Goal: Find specific page/section: Find specific page/section

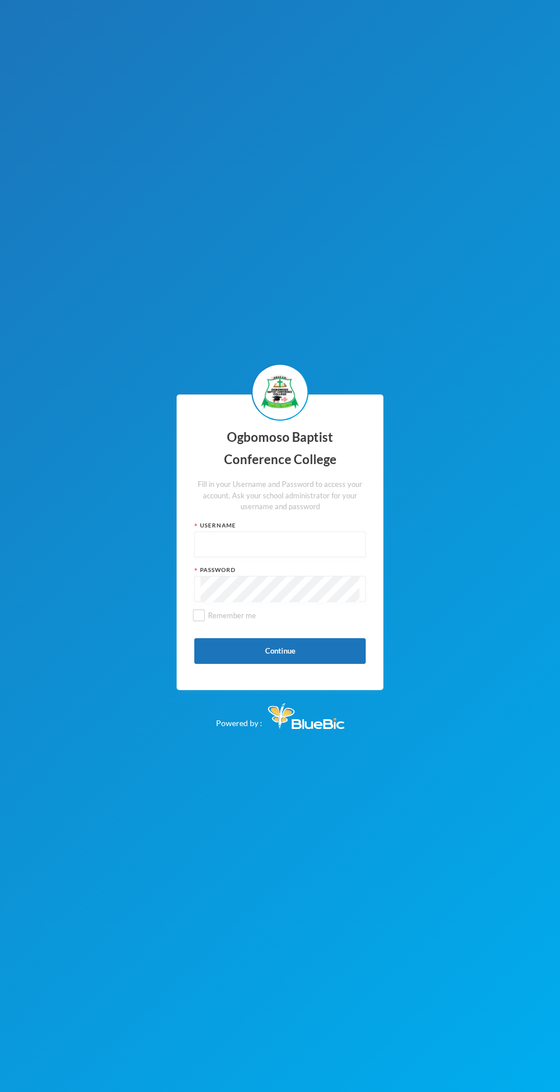
click at [305, 558] on input "text" at bounding box center [279, 545] width 159 height 26
click at [320, 558] on input "text" at bounding box center [279, 545] width 159 height 26
type input "Obacco020"
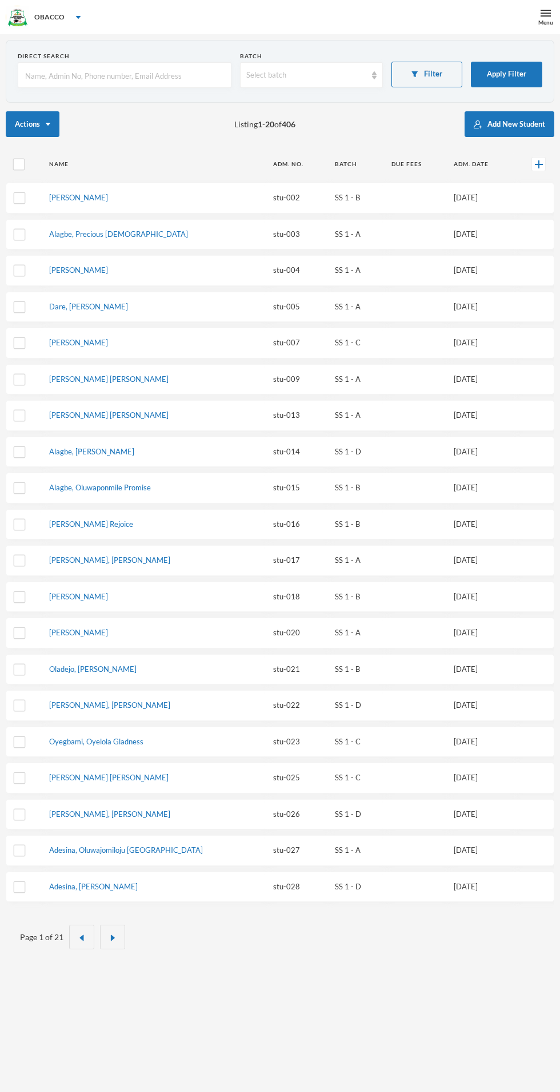
click at [544, 25] on div "Menu" at bounding box center [545, 22] width 15 height 9
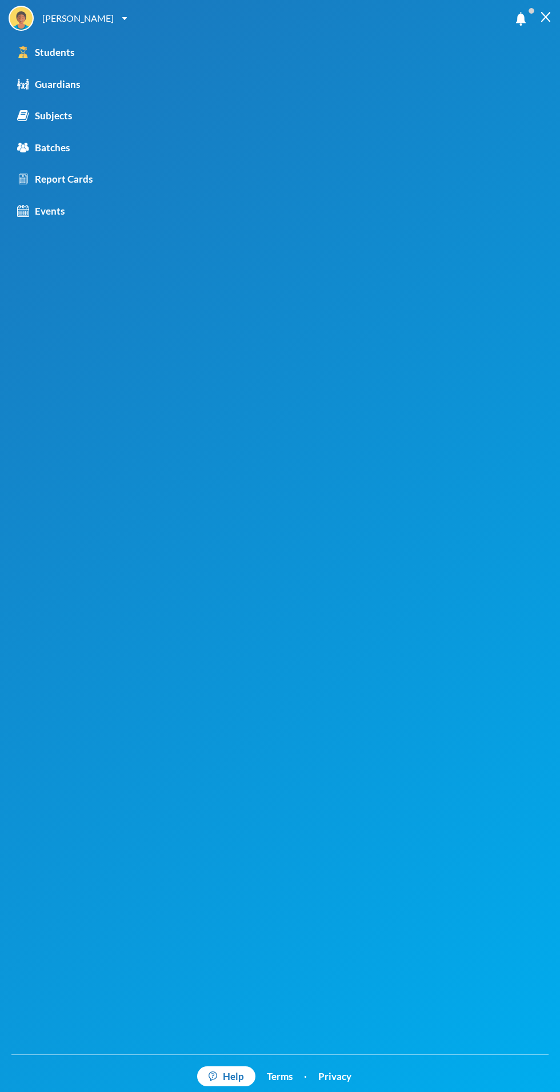
click at [76, 148] on link "Batches" at bounding box center [98, 148] width 196 height 32
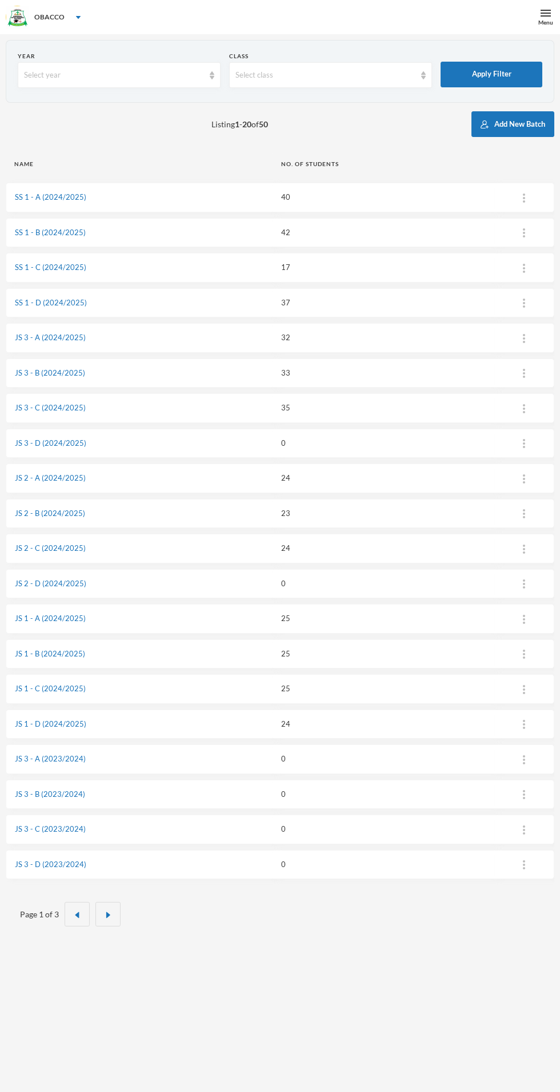
click at [60, 614] on link "JS 1 - A (2024/2025)" at bounding box center [50, 618] width 71 height 9
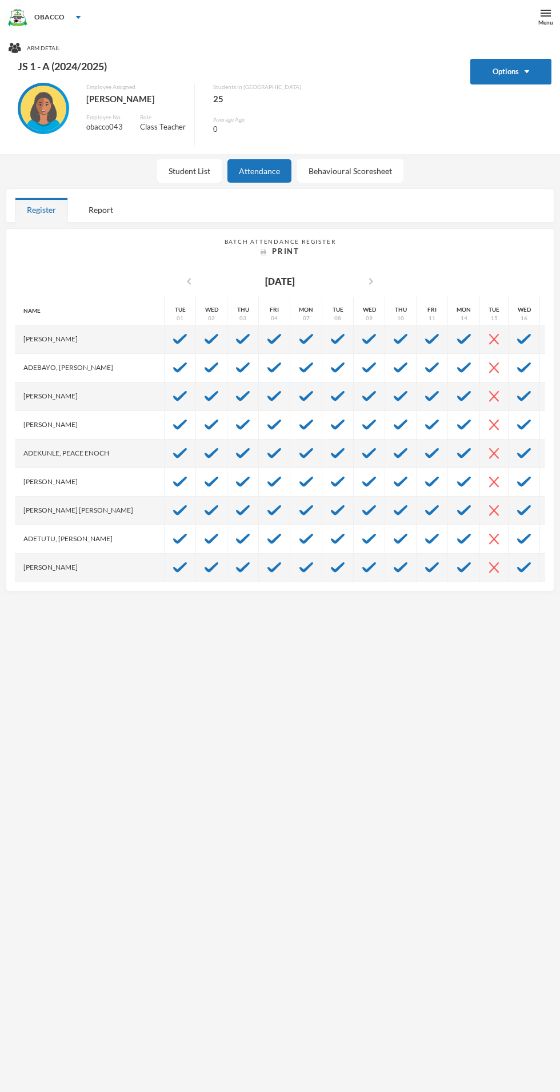
click at [209, 161] on div "Student List" at bounding box center [189, 170] width 65 height 23
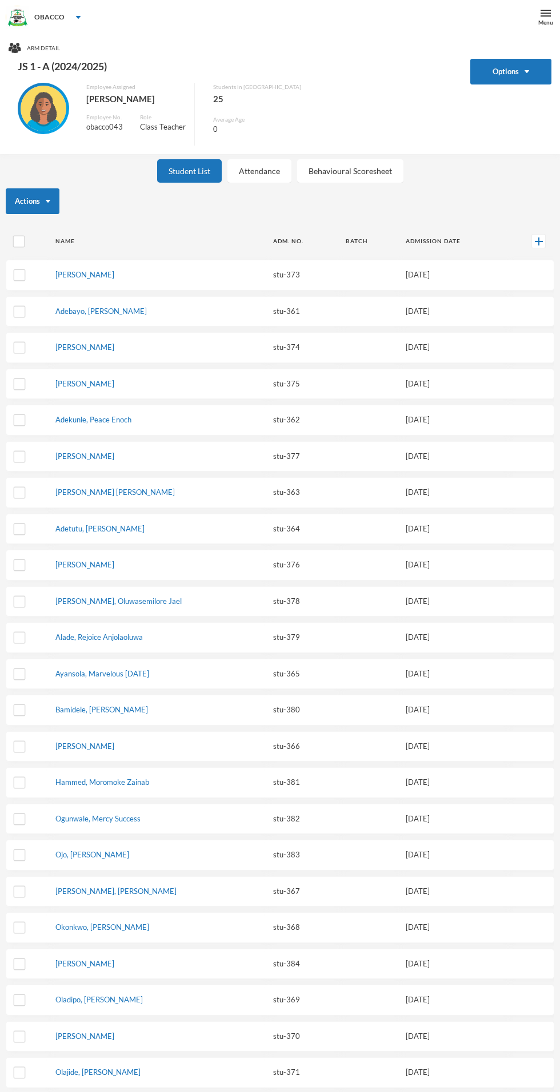
scroll to position [34, 0]
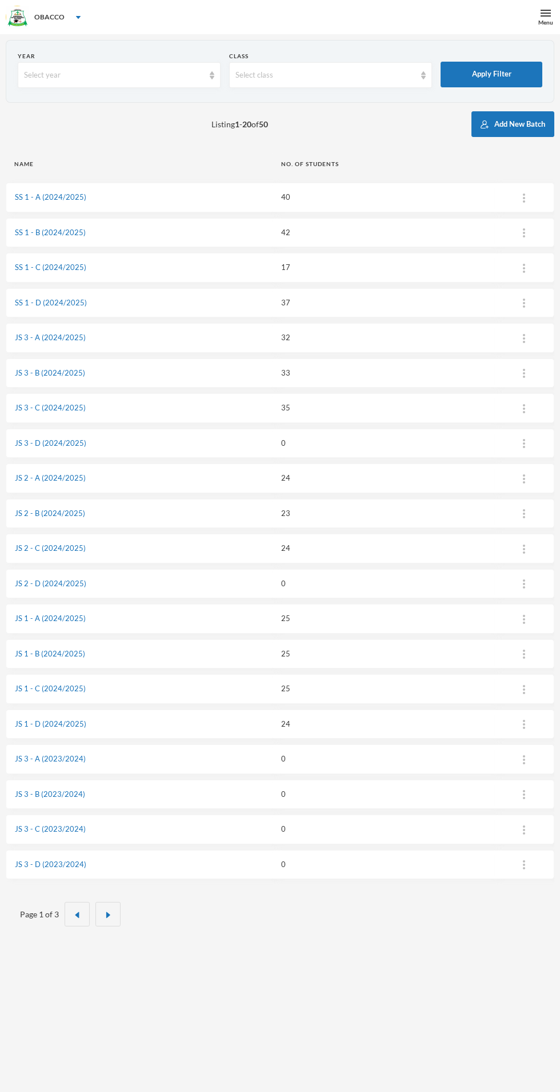
click at [61, 649] on link "JS 1 - B (2024/2025)" at bounding box center [50, 653] width 70 height 9
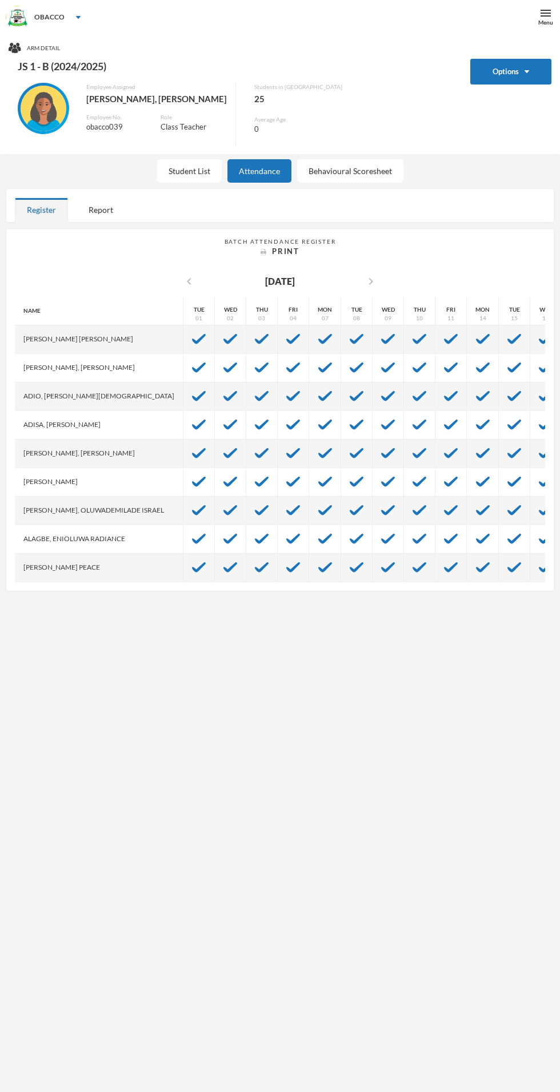
click at [190, 134] on div "Employee Assigned Olafinhan, [PERSON_NAME] Employee No. obacco039 Role Class Te…" at bounding box center [122, 114] width 227 height 63
click at [198, 176] on div "Student List" at bounding box center [189, 170] width 65 height 23
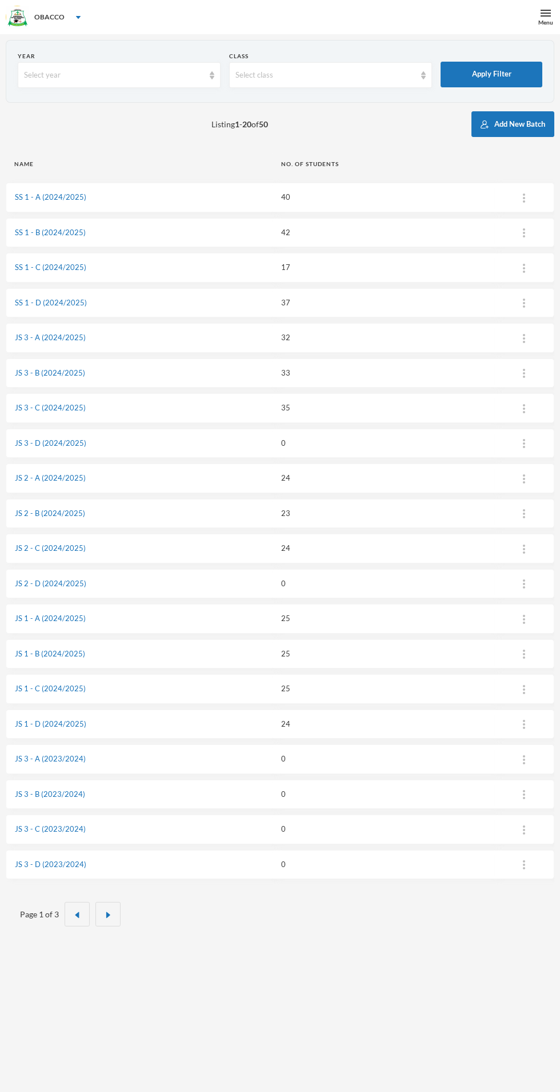
click at [73, 684] on link "JS 1 - C (2024/2025)" at bounding box center [50, 688] width 71 height 9
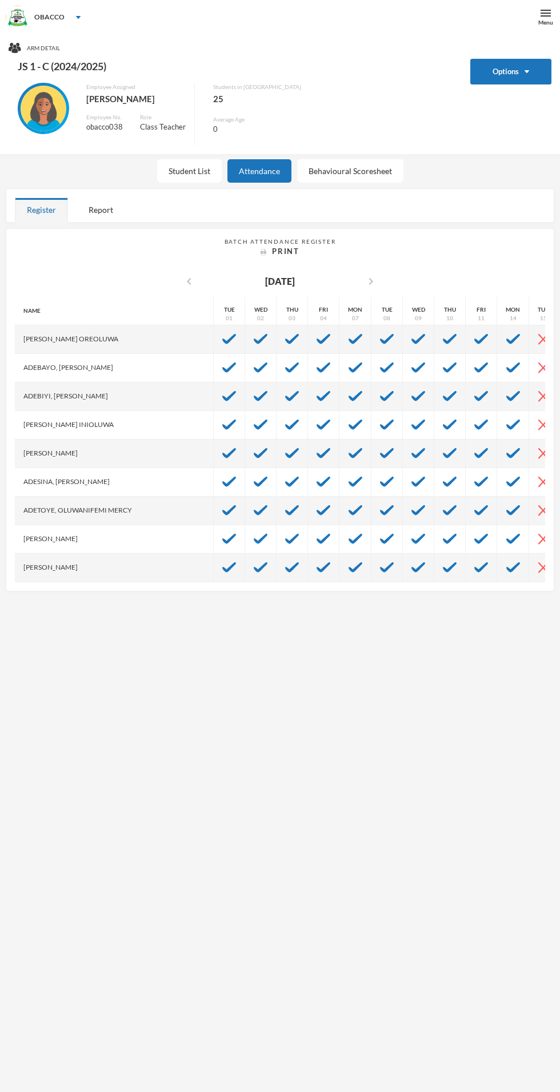
click at [170, 172] on div "Student List" at bounding box center [189, 170] width 65 height 23
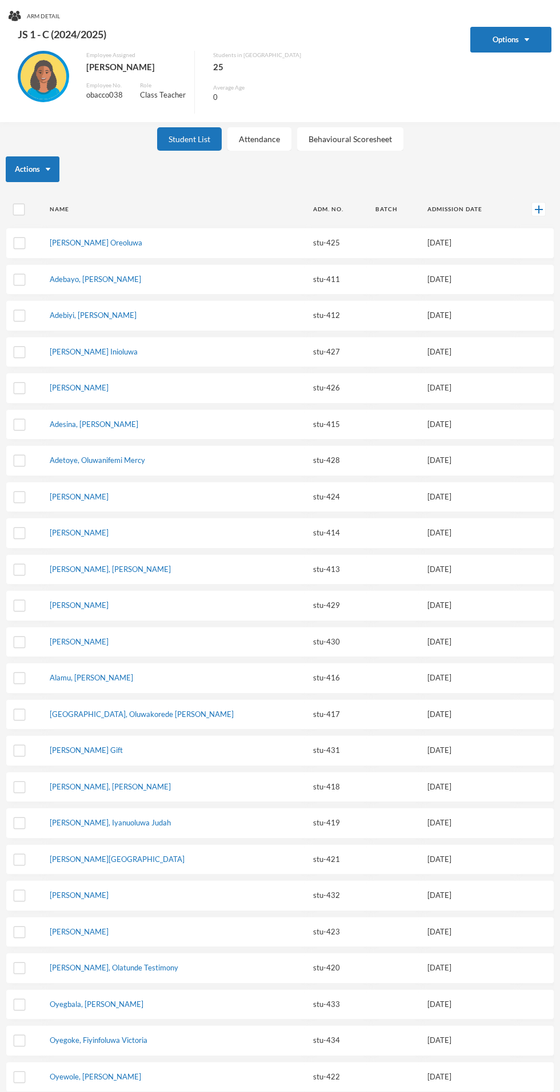
scroll to position [34, 0]
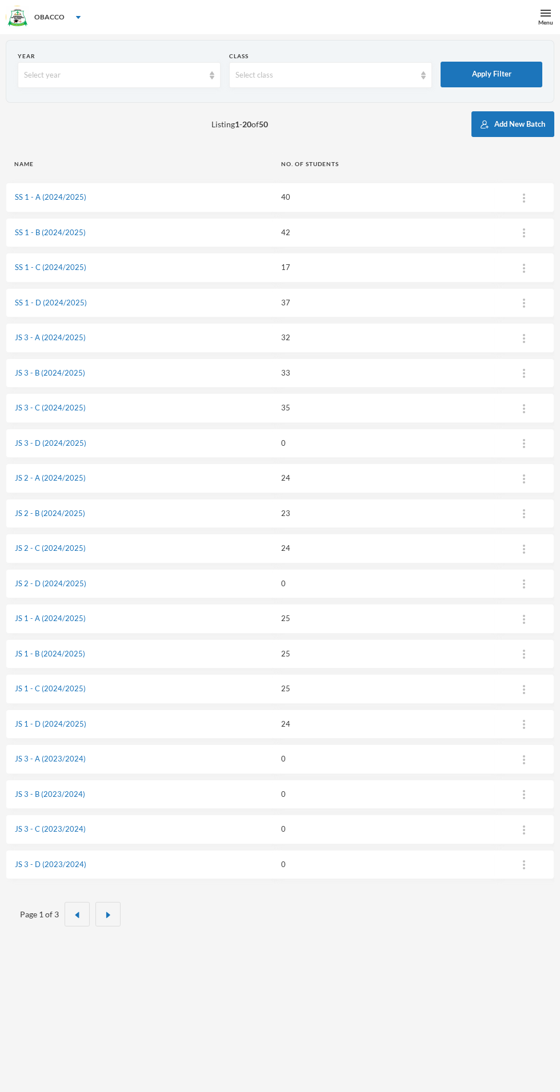
click at [73, 719] on link "JS 1 - D (2024/2025)" at bounding box center [50, 723] width 71 height 9
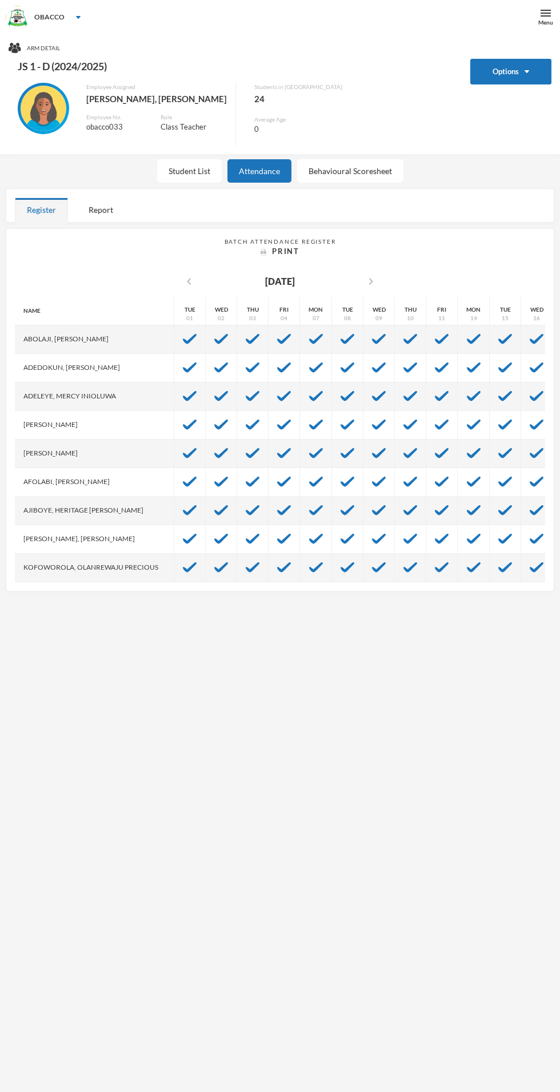
click at [190, 177] on div "Student List" at bounding box center [189, 170] width 65 height 23
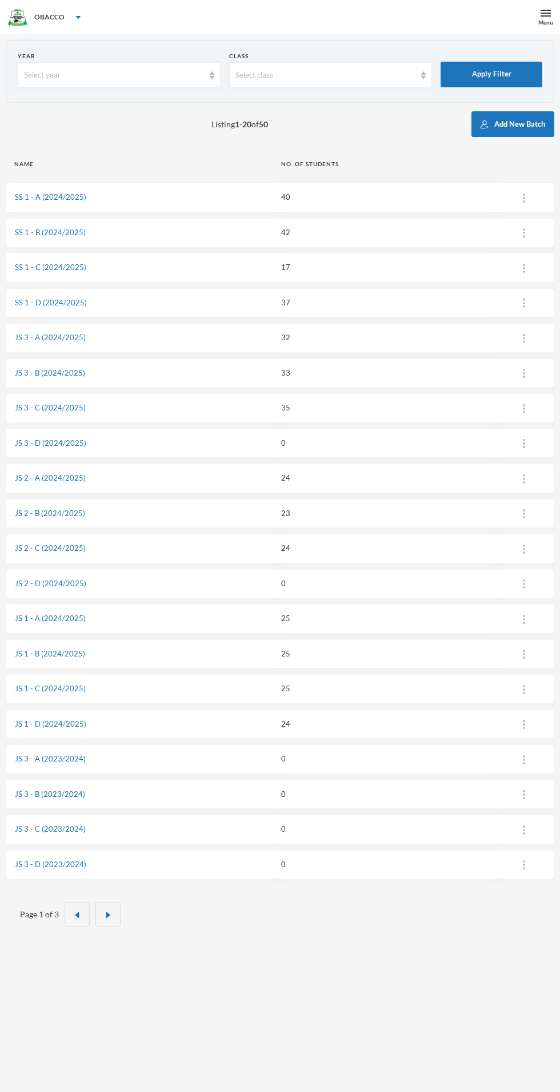
click at [78, 473] on link "JS 2 - A (2024/2025)" at bounding box center [50, 477] width 71 height 9
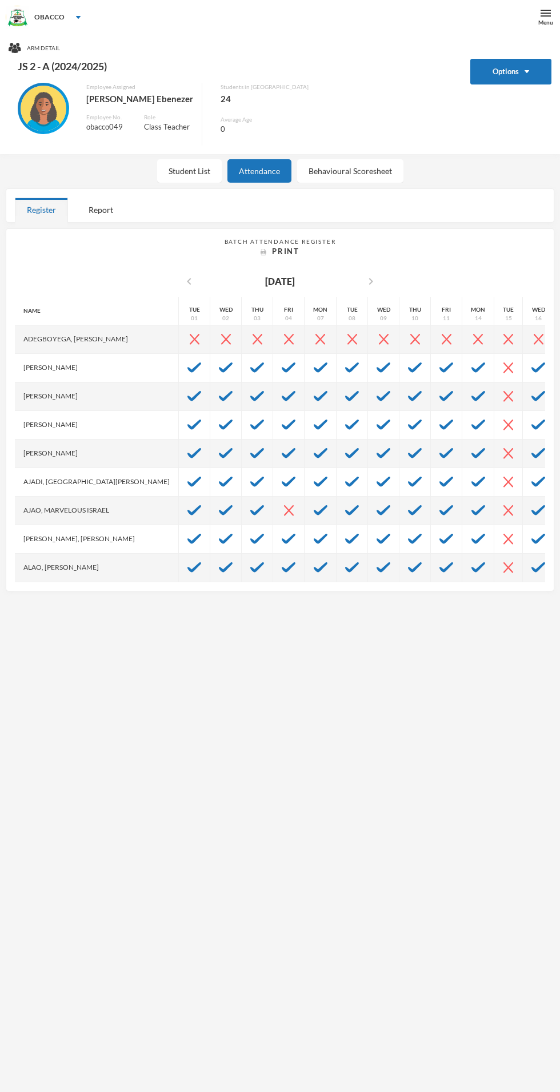
click at [191, 168] on div "Student List" at bounding box center [189, 170] width 65 height 23
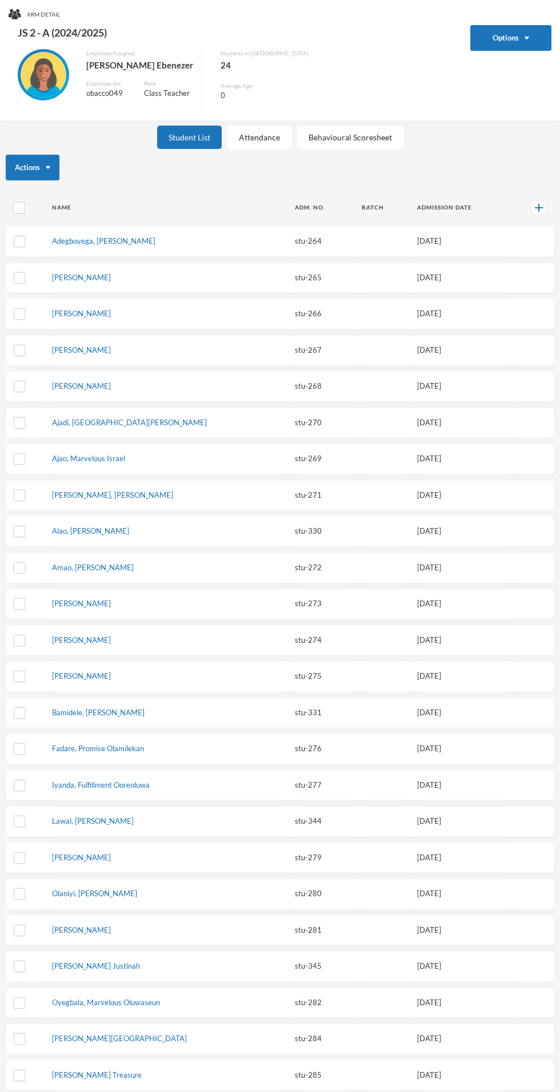
scroll to position [30, 0]
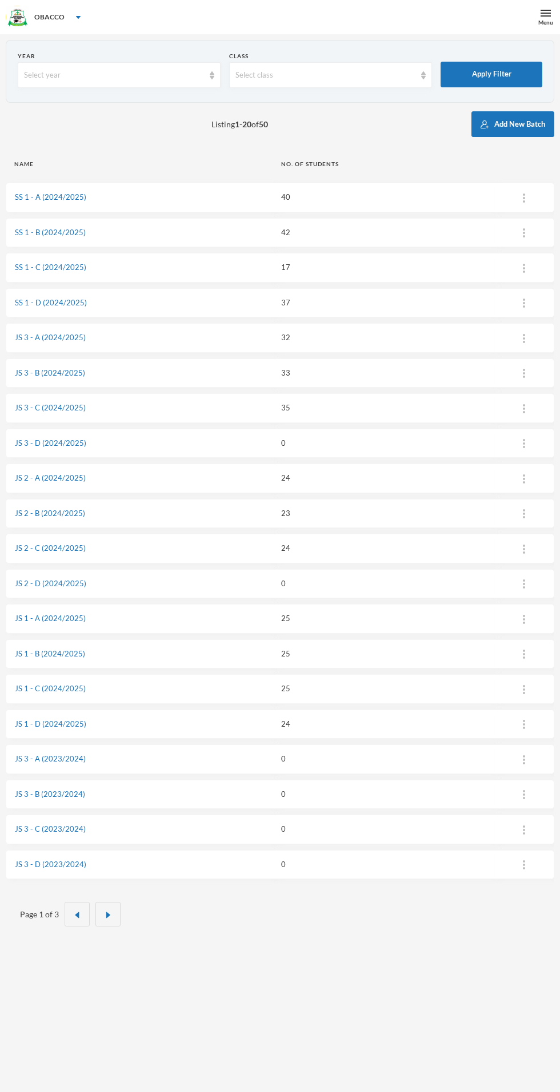
click at [74, 509] on link "JS 2 - B (2024/2025)" at bounding box center [50, 513] width 70 height 9
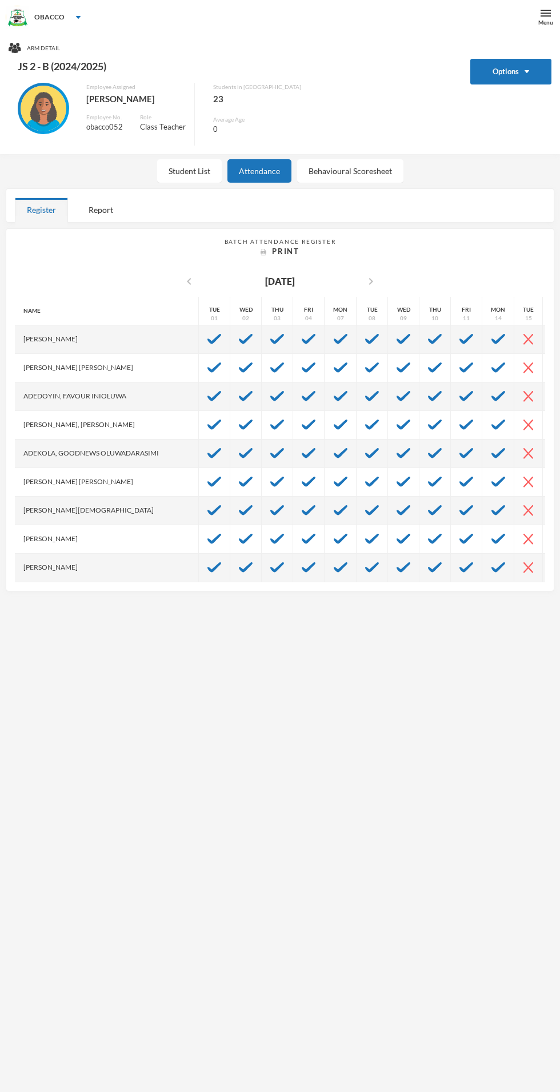
click at [183, 167] on div "Student List" at bounding box center [189, 170] width 65 height 23
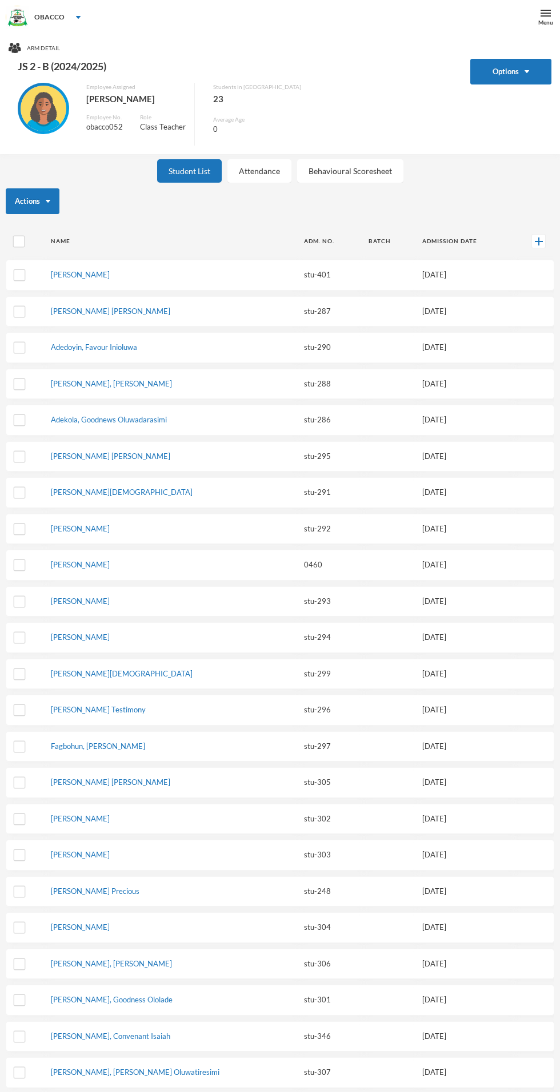
scroll to position [34, 0]
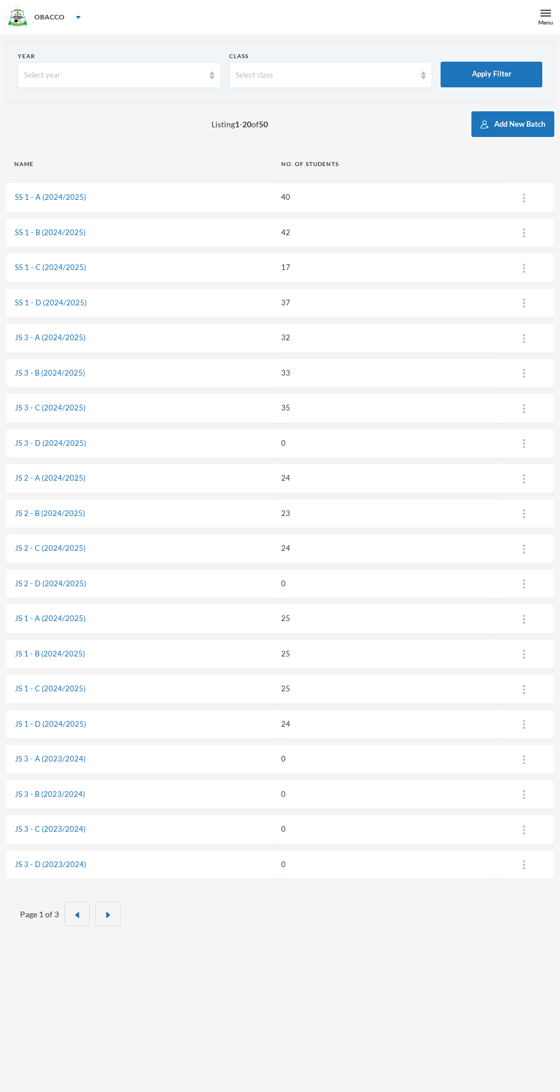
click at [80, 548] on link "JS 2 - C (2024/2025)" at bounding box center [50, 548] width 71 height 9
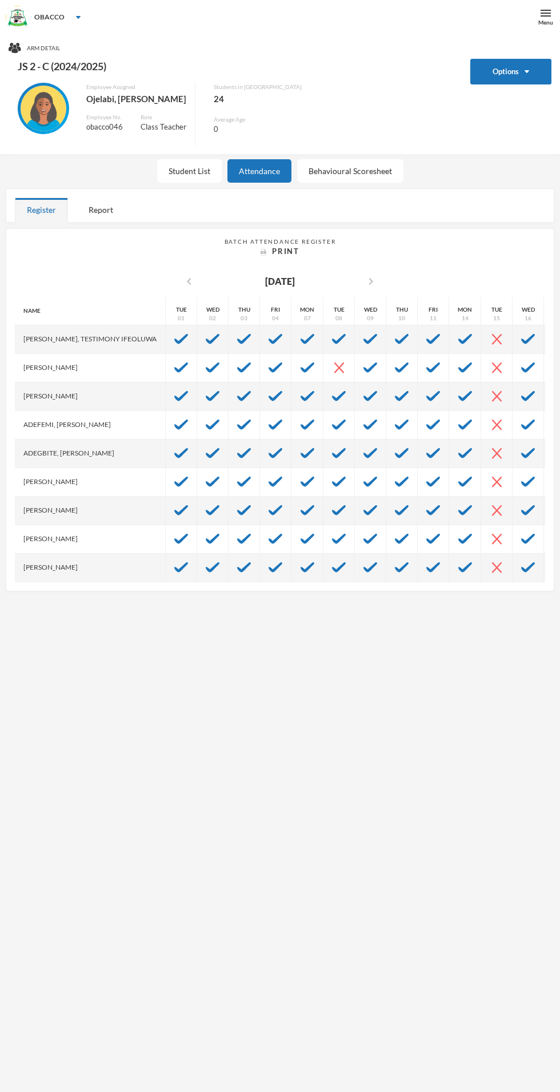
click at [174, 178] on div "Student List" at bounding box center [189, 170] width 65 height 23
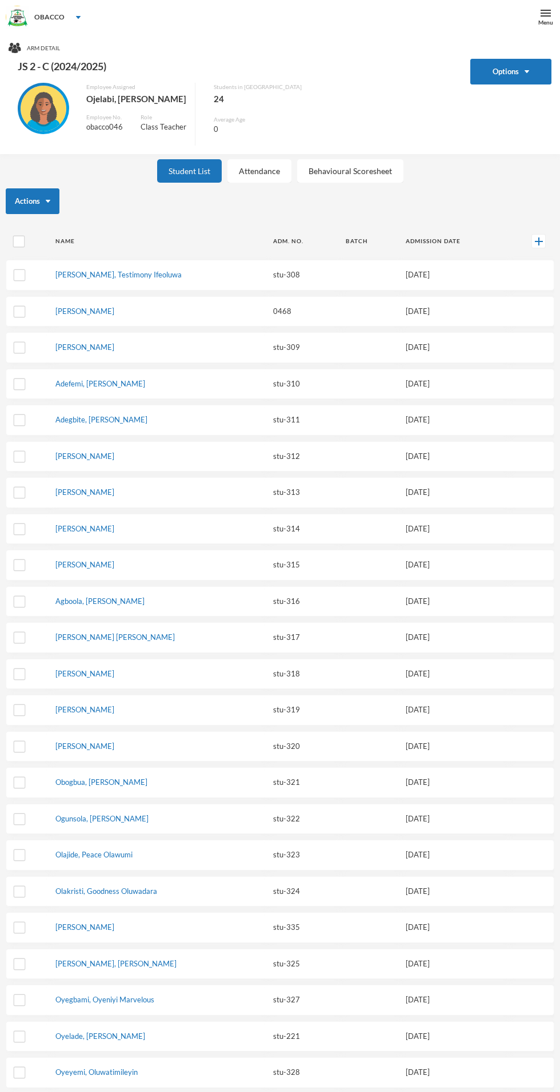
scroll to position [34, 0]
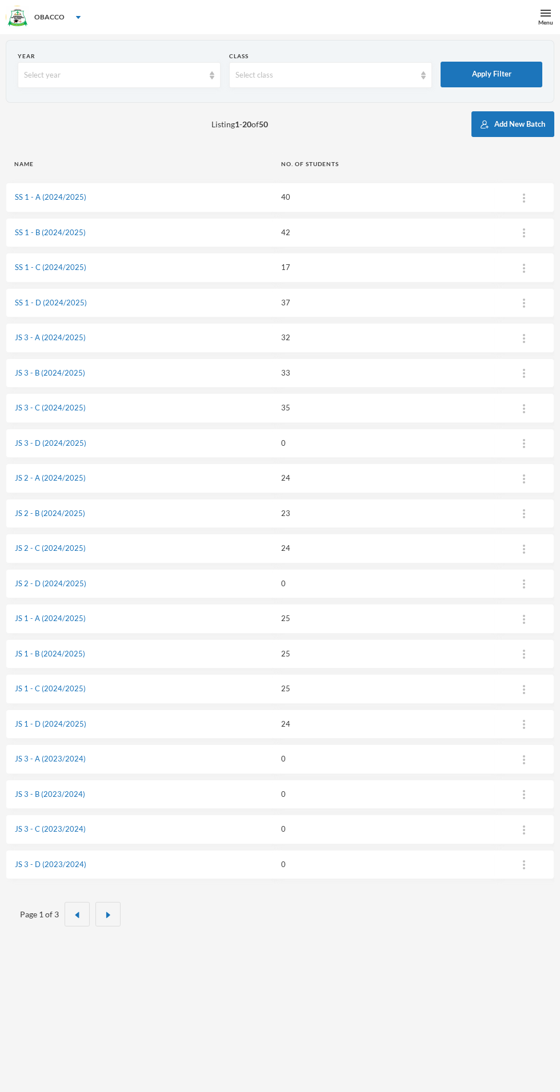
click at [77, 196] on link "SS 1 - A (2024/2025)" at bounding box center [50, 196] width 71 height 9
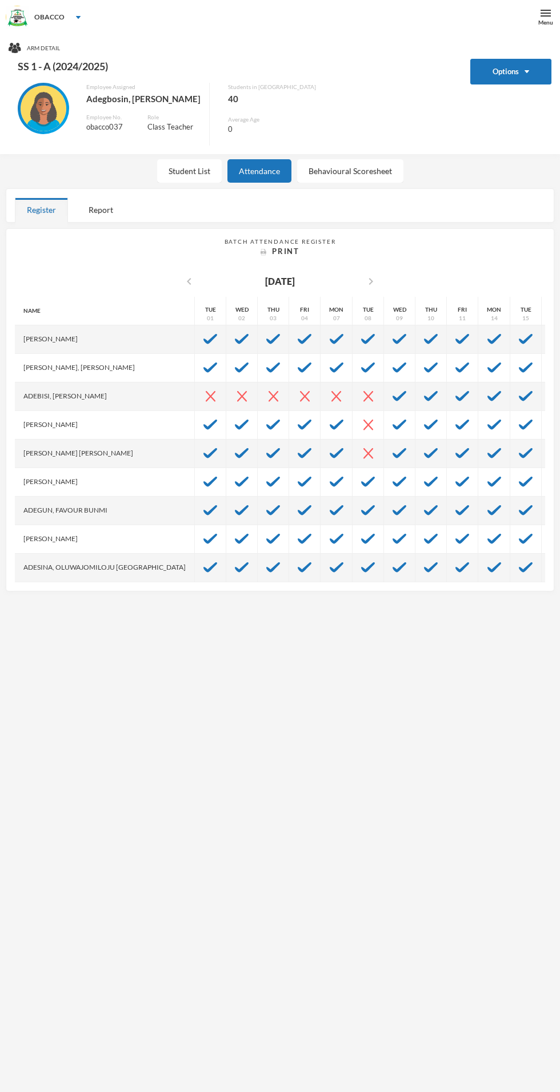
click at [198, 170] on div "Student List" at bounding box center [189, 170] width 65 height 23
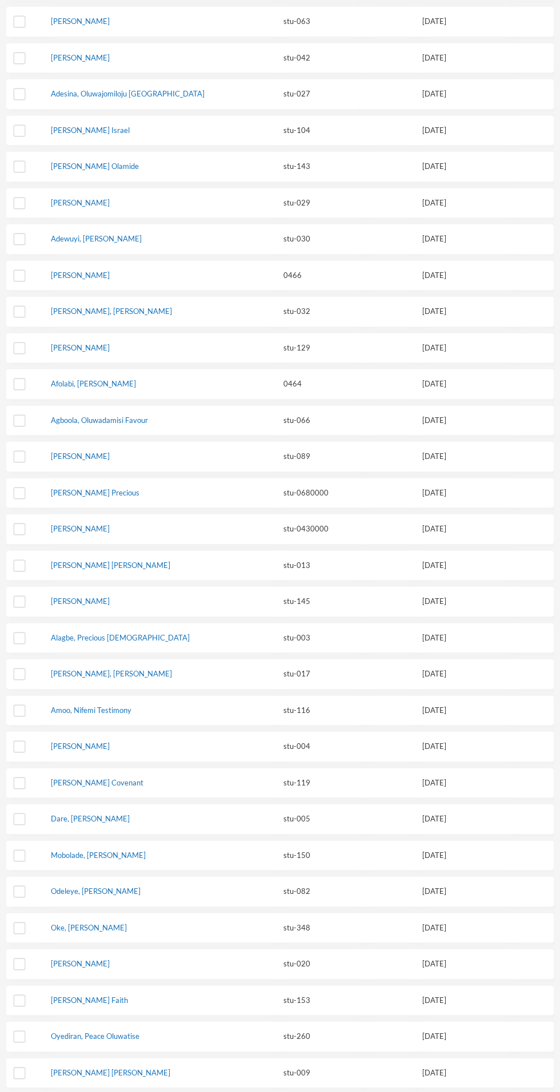
scroll to position [514, 0]
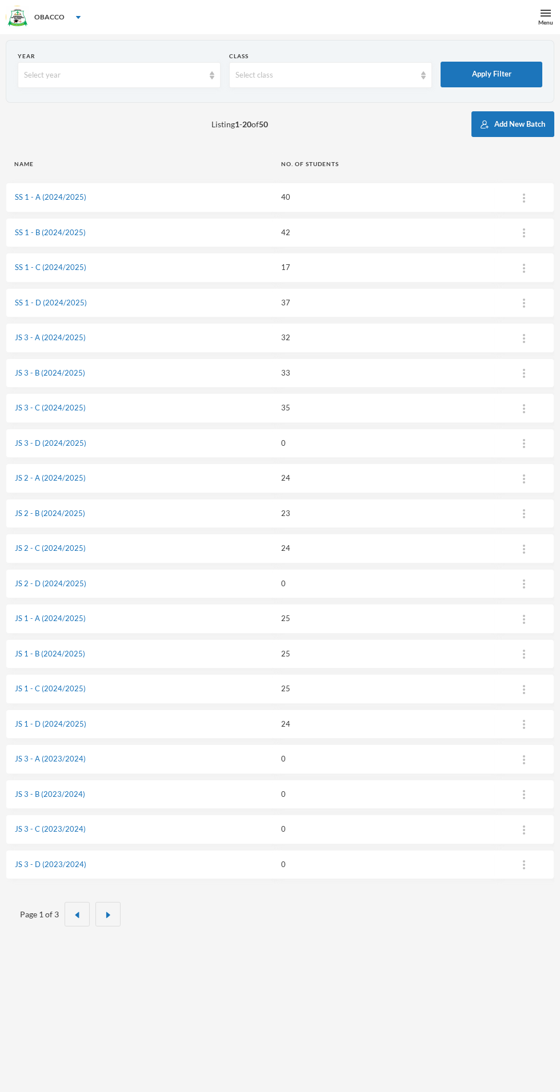
click at [74, 231] on link "SS 1 - B (2024/2025)" at bounding box center [50, 232] width 71 height 9
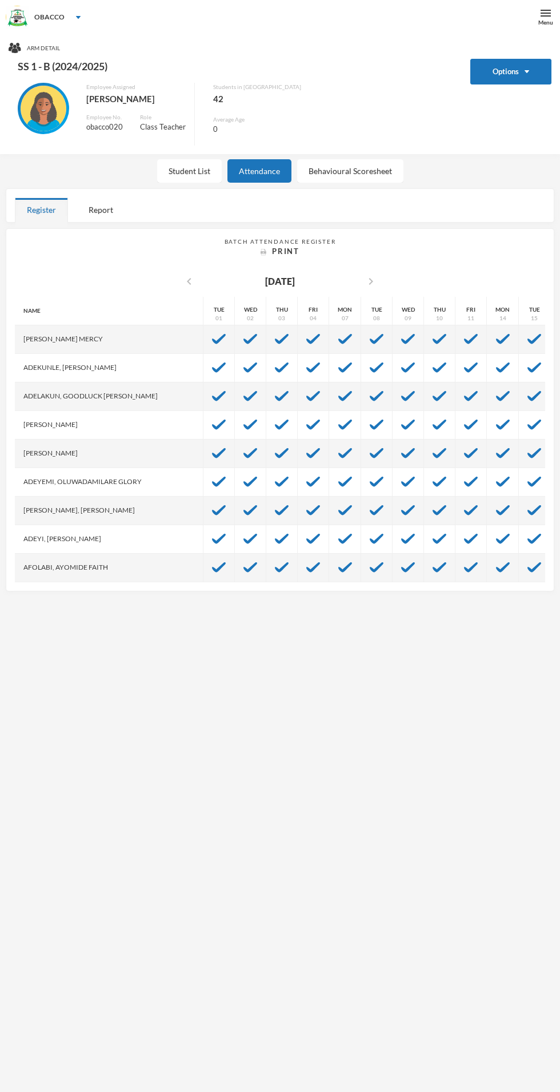
click at [175, 164] on div "Student List" at bounding box center [189, 170] width 65 height 23
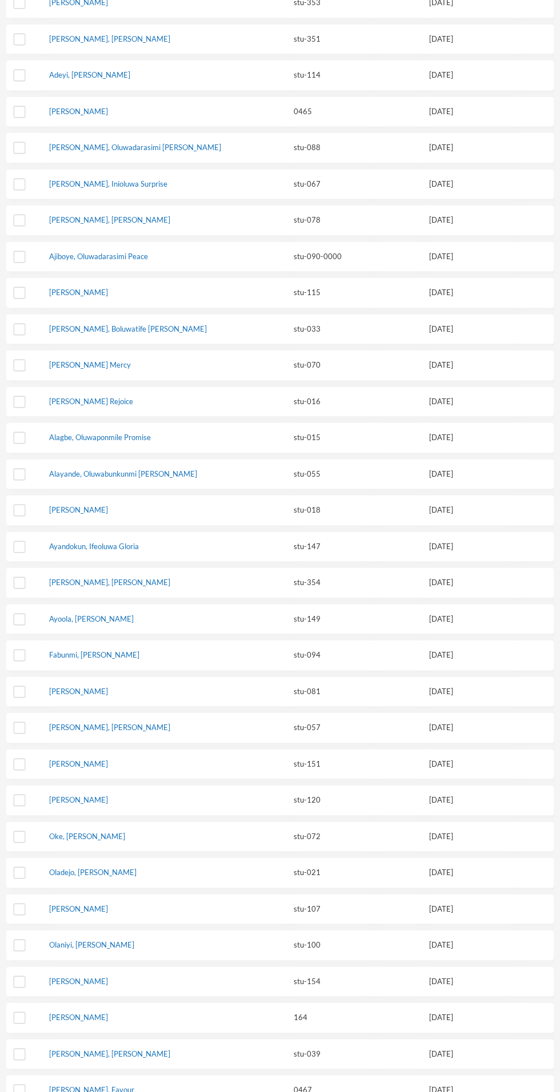
scroll to position [586, 0]
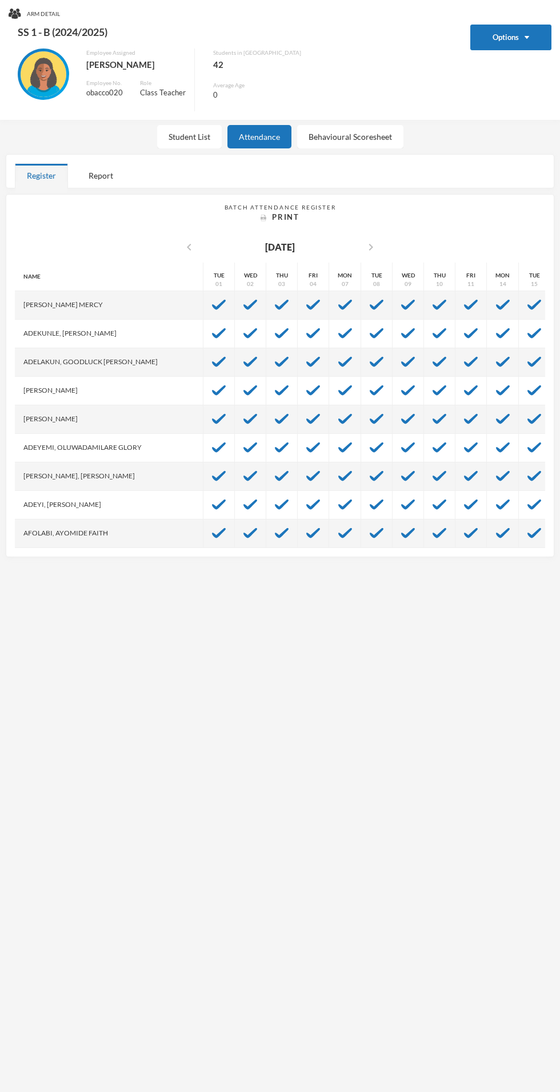
scroll to position [114, 0]
click at [202, 125] on div "Student List" at bounding box center [189, 136] width 65 height 23
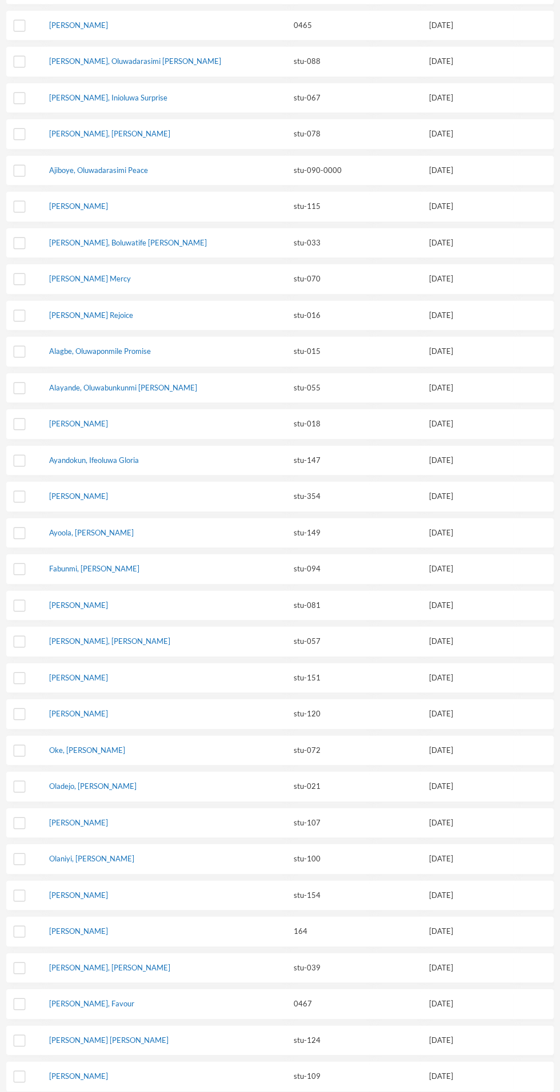
scroll to position [586, 0]
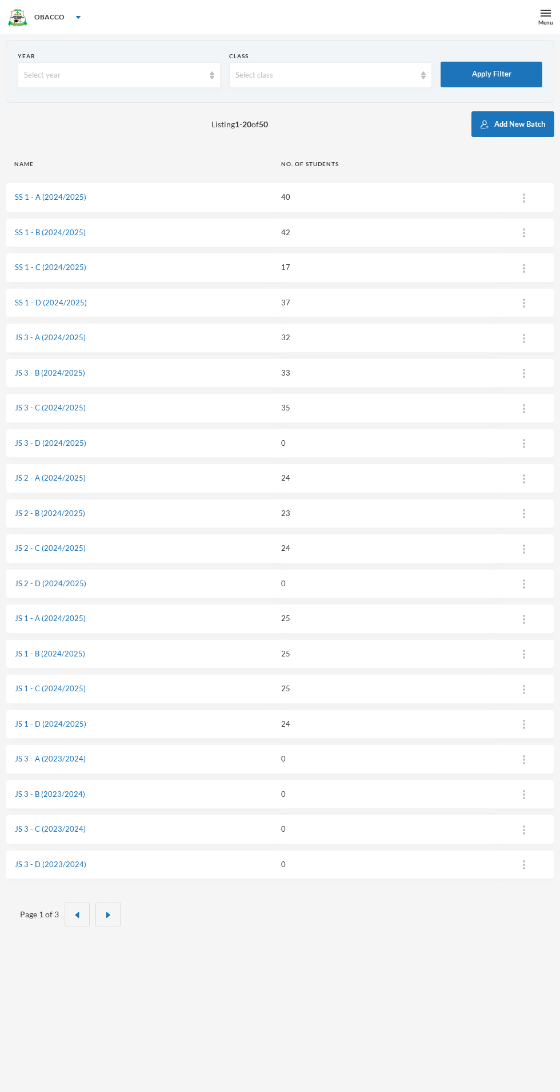
click at [114, 263] on td "SS 1 - C (2024/2025)" at bounding box center [139, 268] width 267 height 30
click at [98, 263] on td "SS 1 - C (2024/2025)" at bounding box center [139, 268] width 267 height 30
click at [77, 269] on link "SS 1 - C (2024/2025)" at bounding box center [50, 267] width 71 height 9
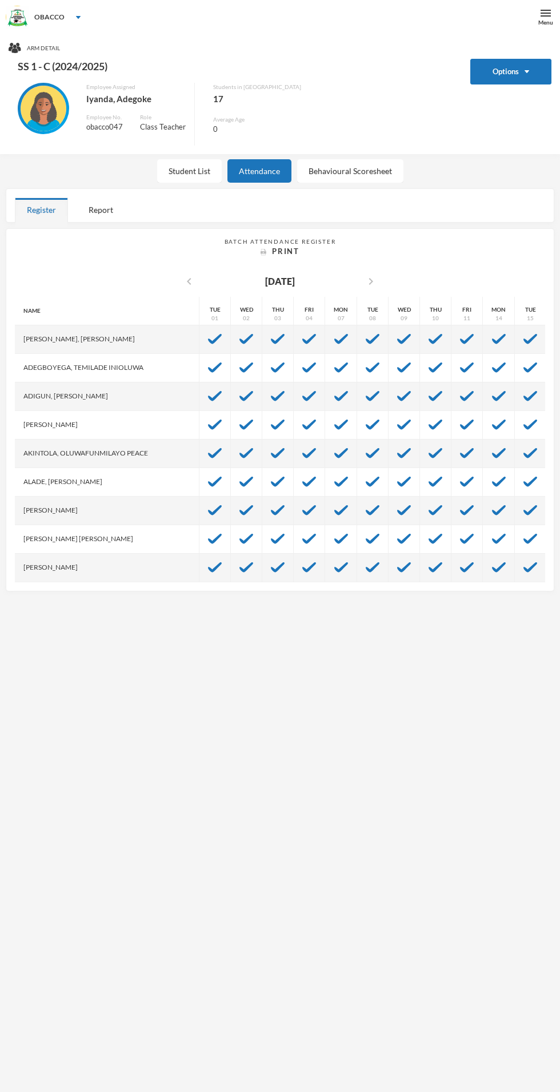
click at [234, 161] on div "Attendance" at bounding box center [259, 170] width 64 height 23
click at [197, 170] on div "Student List" at bounding box center [189, 170] width 65 height 23
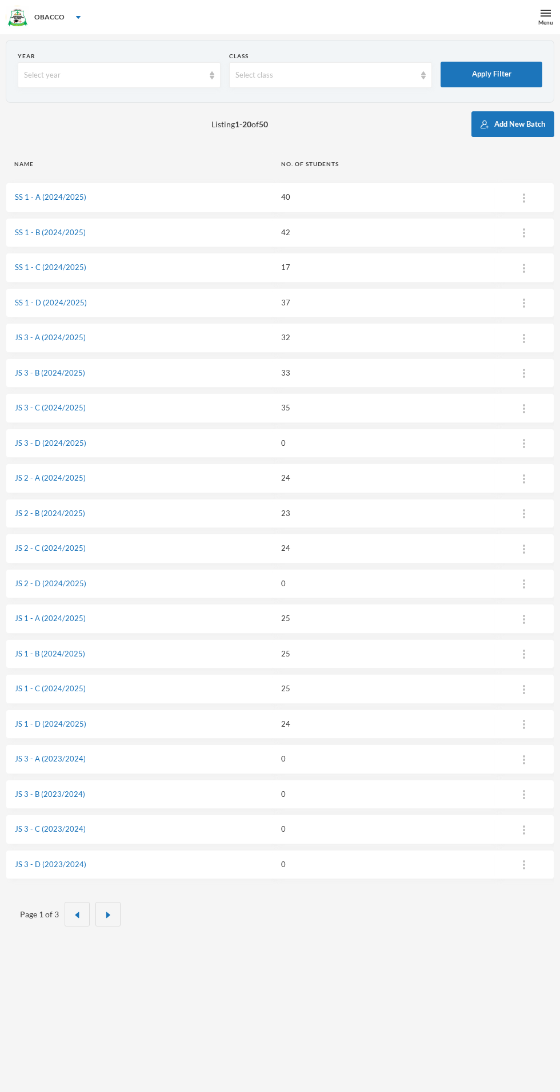
click at [102, 305] on td "SS 1 - D (2024/2025)" at bounding box center [139, 303] width 267 height 30
click at [78, 300] on link "SS 1 - D (2024/2025)" at bounding box center [51, 302] width 72 height 9
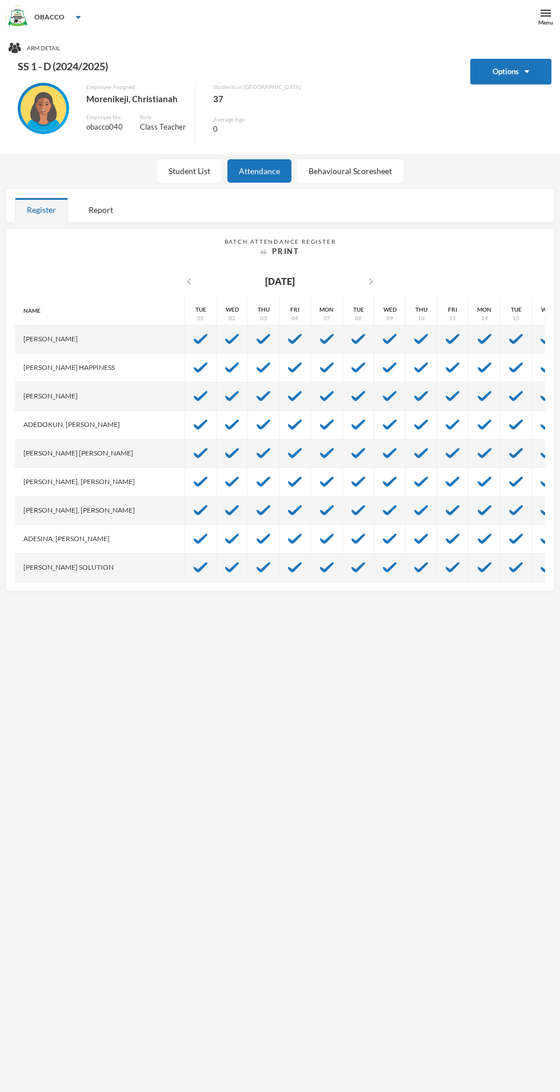
click at [189, 174] on div "Student List" at bounding box center [189, 170] width 65 height 23
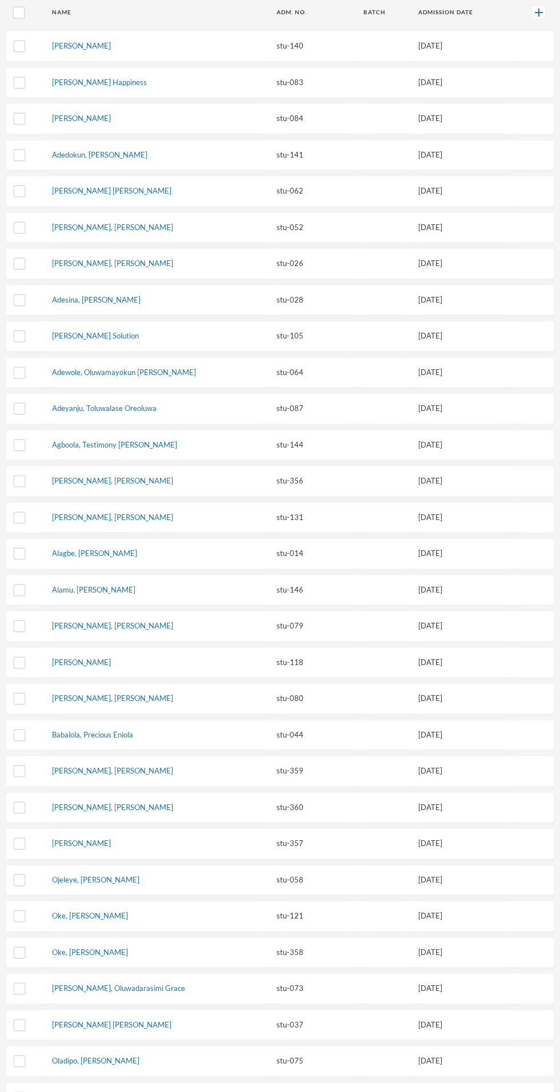
scroll to position [408, 0]
